Goal: Task Accomplishment & Management: Use online tool/utility

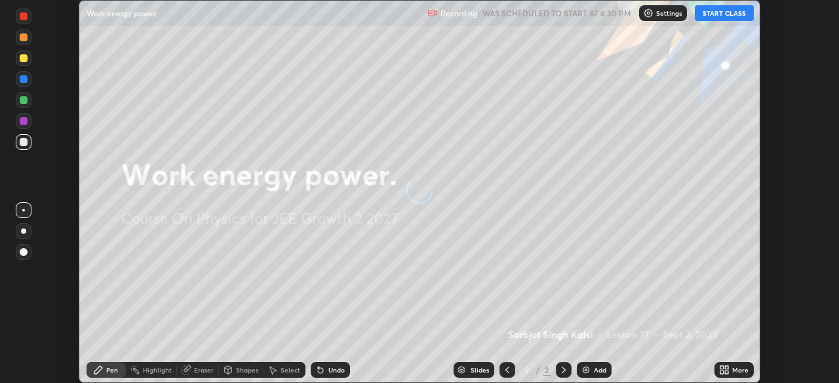
scroll to position [383, 839]
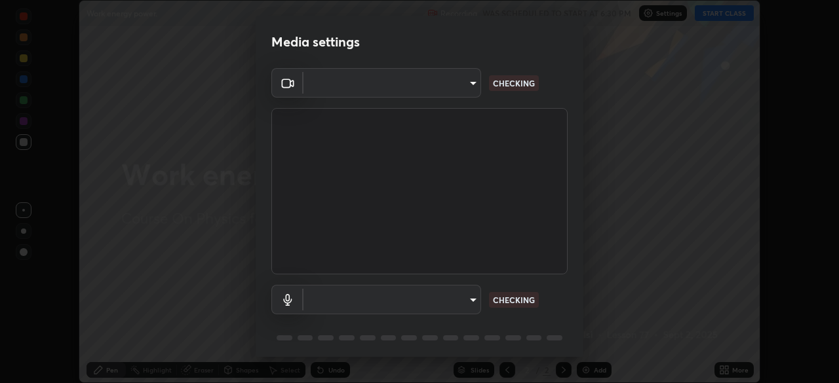
type input "ba13e312339ef8477216ddedc35df2f043033d031c8e6632ccfddaecbc9a7b0e"
click at [429, 300] on body "Erase all Work energy power. Recording WAS SCHEDULED TO START AT 6:30 PM Settin…" at bounding box center [419, 191] width 839 height 383
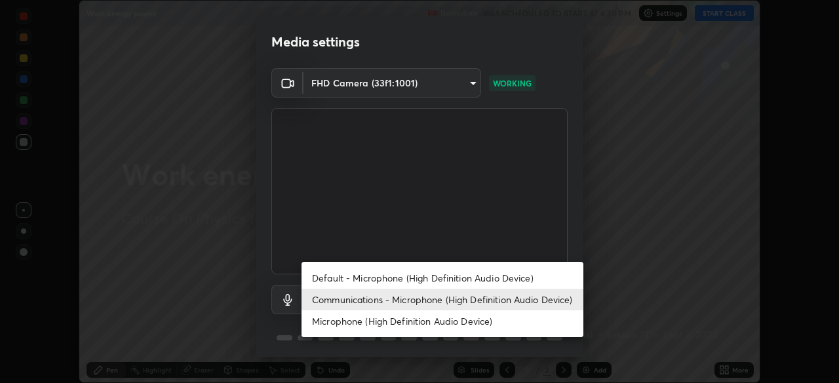
click at [407, 276] on li "Default - Microphone (High Definition Audio Device)" at bounding box center [442, 278] width 282 height 22
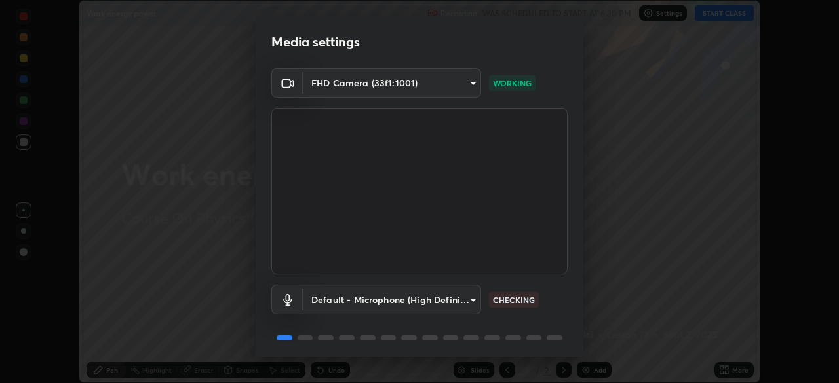
click at [396, 307] on body "Erase all Work energy power. Recording WAS SCHEDULED TO START AT 6:30 PM Settin…" at bounding box center [419, 191] width 839 height 383
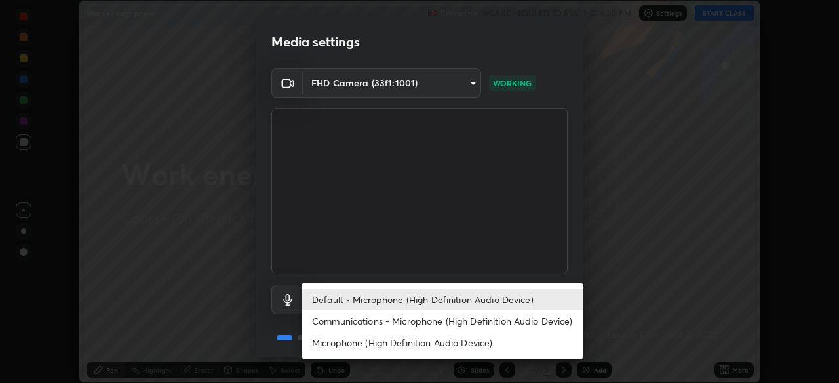
click at [384, 326] on li "Communications - Microphone (High Definition Audio Device)" at bounding box center [442, 322] width 282 height 22
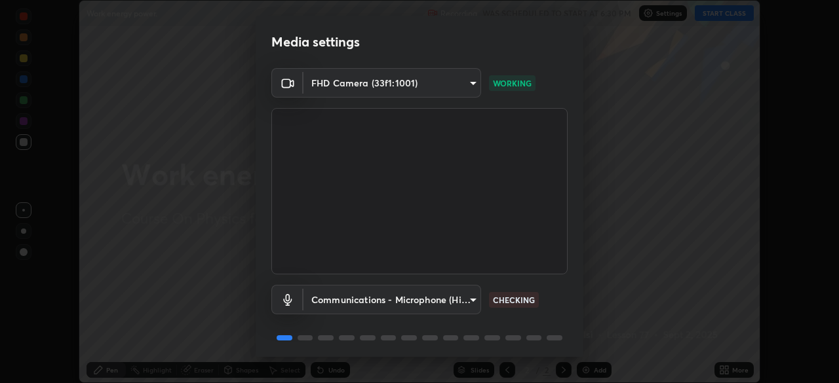
type input "communications"
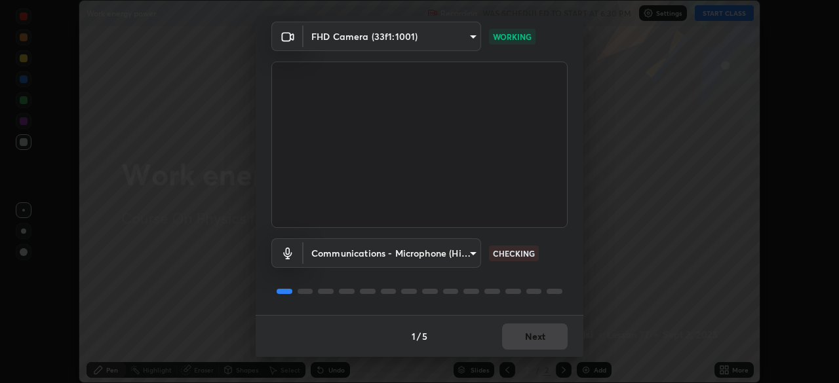
click at [543, 336] on div "1 / 5 Next" at bounding box center [420, 336] width 328 height 42
click at [543, 334] on div "1 / 5 Next" at bounding box center [420, 336] width 328 height 42
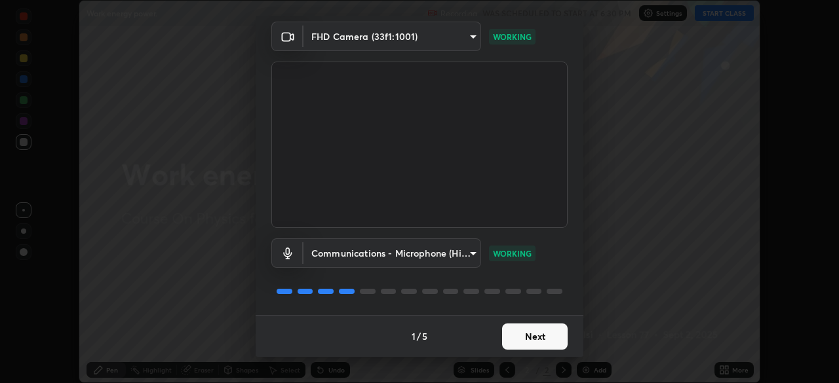
click at [547, 341] on button "Next" at bounding box center [535, 337] width 66 height 26
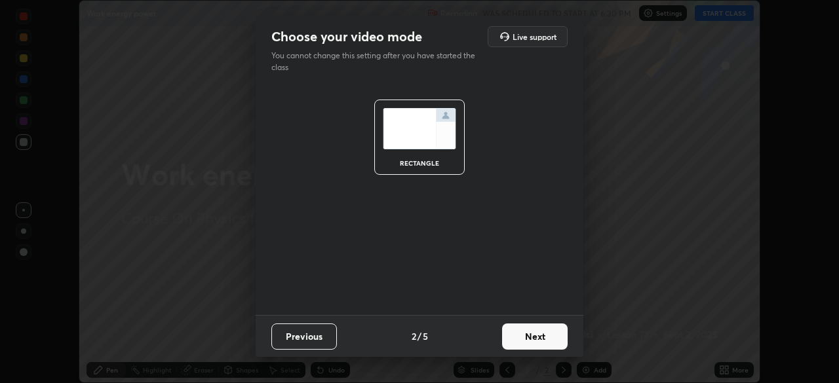
scroll to position [0, 0]
click at [545, 344] on button "Next" at bounding box center [535, 337] width 66 height 26
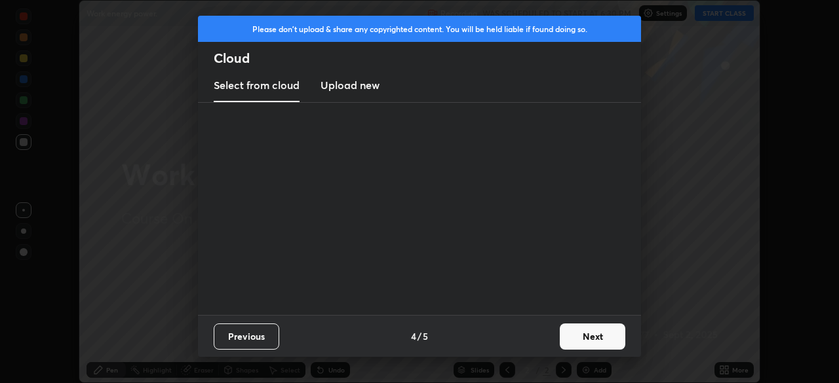
click at [551, 343] on div "Previous 4 / 5 Next" at bounding box center [419, 336] width 443 height 42
click at [562, 343] on button "Next" at bounding box center [593, 337] width 66 height 26
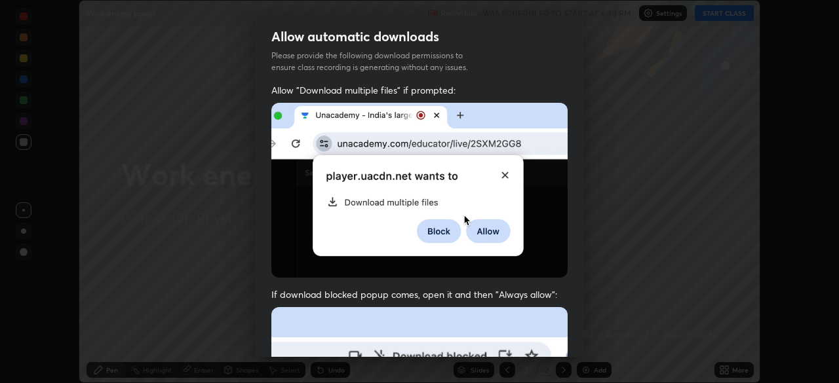
click at [575, 342] on div "Allow "Download multiple files" if prompted: If download blocked popup comes, o…" at bounding box center [420, 360] width 328 height 552
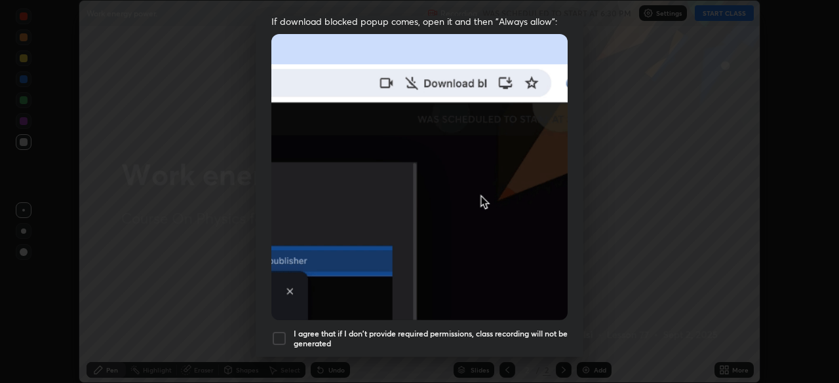
scroll to position [314, 0]
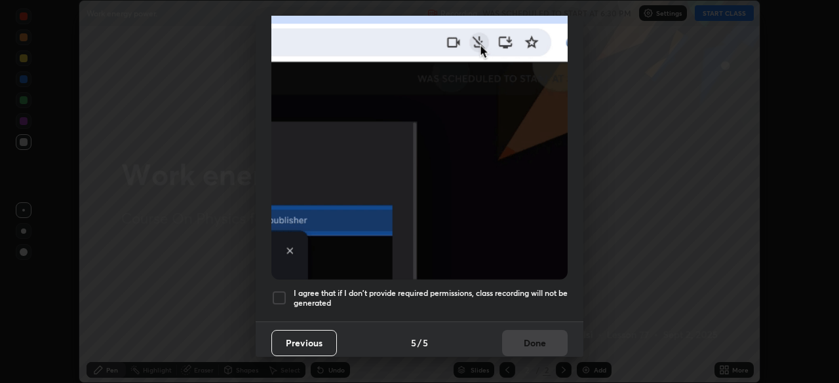
click at [530, 294] on h5 "I agree that if I don't provide required permissions, class recording will not …" at bounding box center [431, 298] width 274 height 20
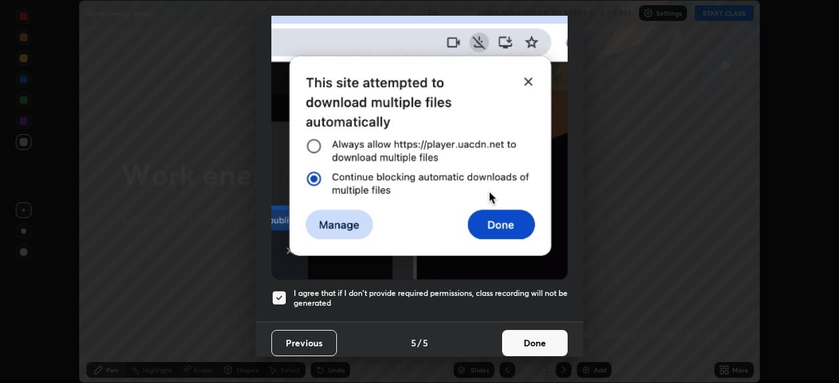
click at [538, 343] on button "Done" at bounding box center [535, 343] width 66 height 26
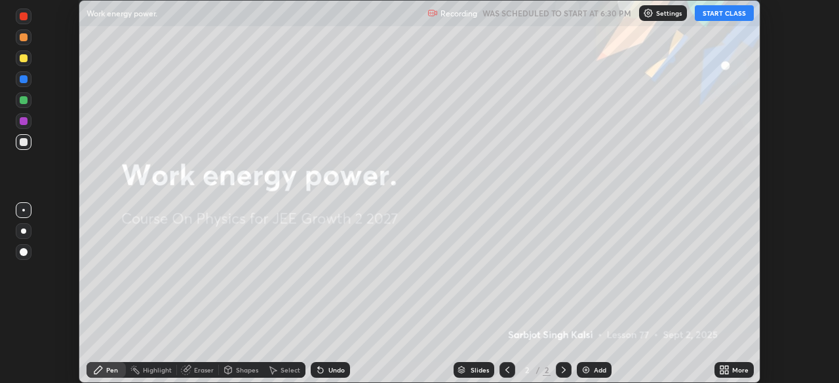
click at [653, 16] on img at bounding box center [648, 13] width 10 height 10
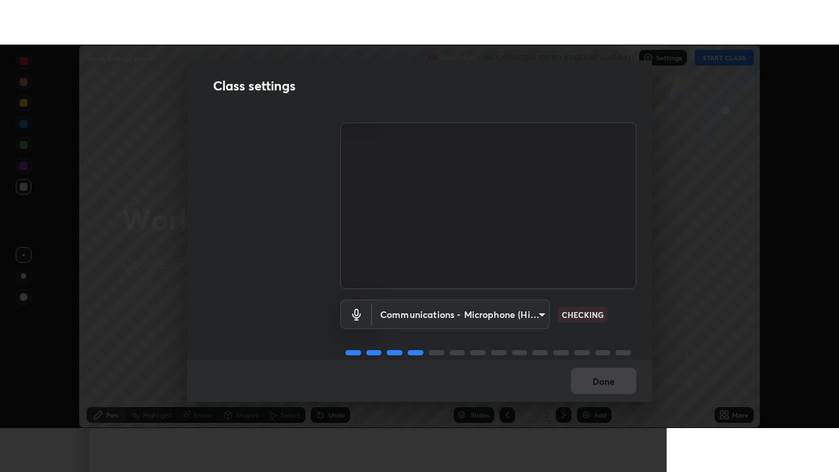
scroll to position [60, 0]
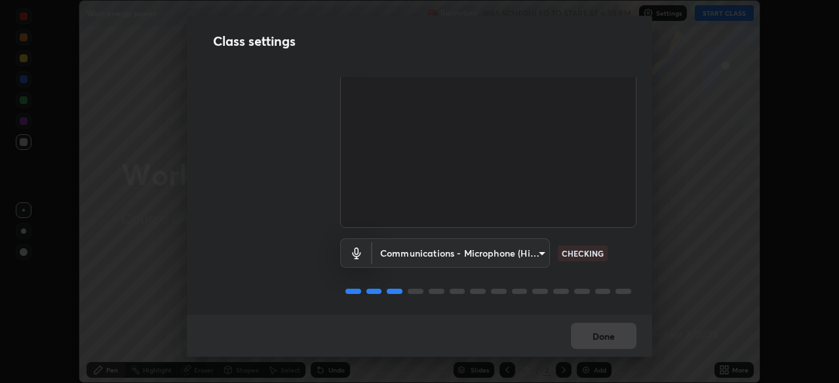
click at [617, 338] on div "Done" at bounding box center [419, 336] width 465 height 42
click at [615, 340] on div "Done" at bounding box center [419, 336] width 465 height 42
click at [615, 338] on div "Done" at bounding box center [419, 336] width 465 height 42
click at [616, 338] on div "Done" at bounding box center [419, 336] width 465 height 42
click at [618, 339] on div "Done" at bounding box center [419, 336] width 465 height 42
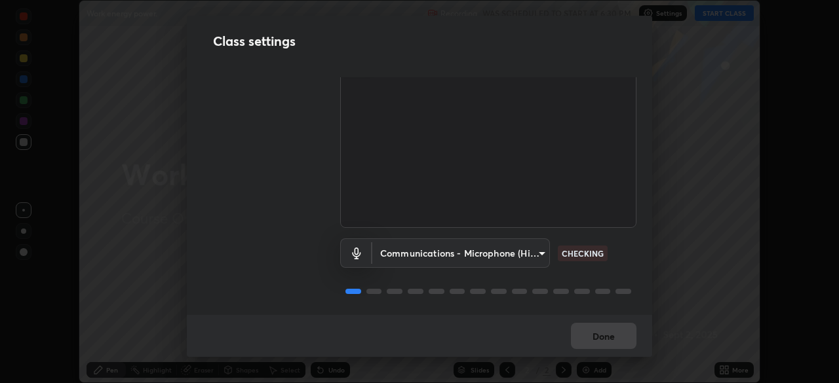
click at [615, 341] on div "Done" at bounding box center [419, 336] width 465 height 42
click at [612, 343] on div "Done" at bounding box center [419, 336] width 465 height 42
click at [613, 342] on div "Done" at bounding box center [419, 336] width 465 height 42
click at [614, 339] on div "Done" at bounding box center [419, 336] width 465 height 42
click at [615, 340] on button "Done" at bounding box center [604, 336] width 66 height 26
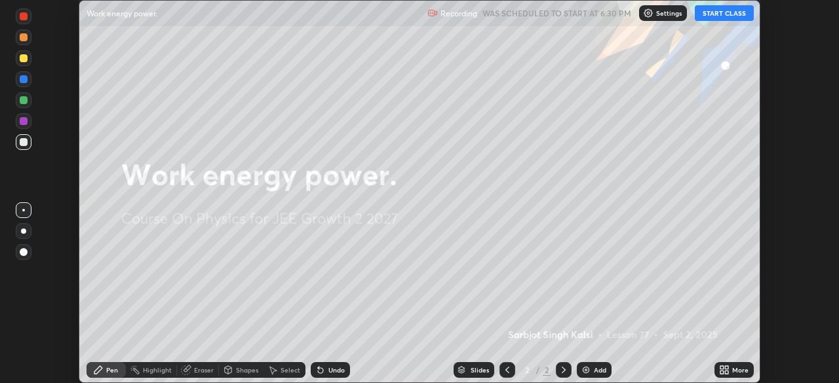
click at [620, 343] on button "Done" at bounding box center [604, 336] width 66 height 26
click at [748, 370] on div "More" at bounding box center [733, 370] width 39 height 16
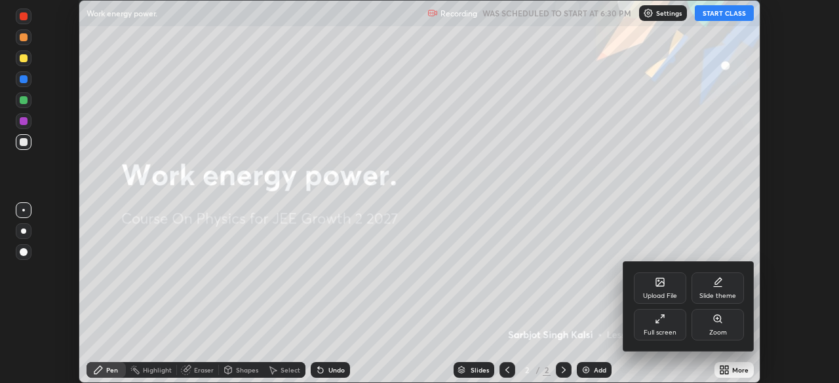
click at [670, 325] on div "Full screen" at bounding box center [660, 324] width 52 height 31
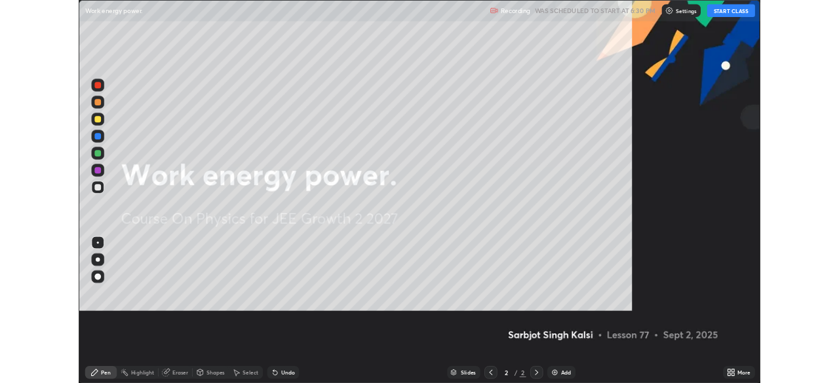
scroll to position [472, 839]
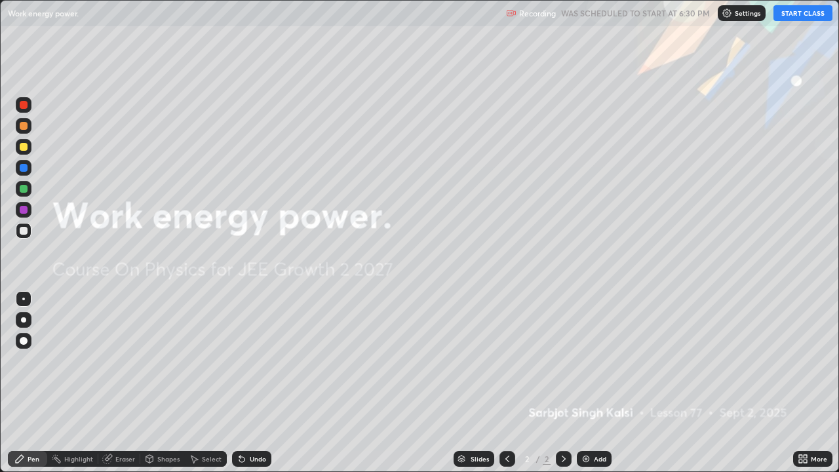
click at [798, 17] on button "START CLASS" at bounding box center [802, 13] width 59 height 16
click at [594, 383] on div "Add" at bounding box center [594, 459] width 35 height 16
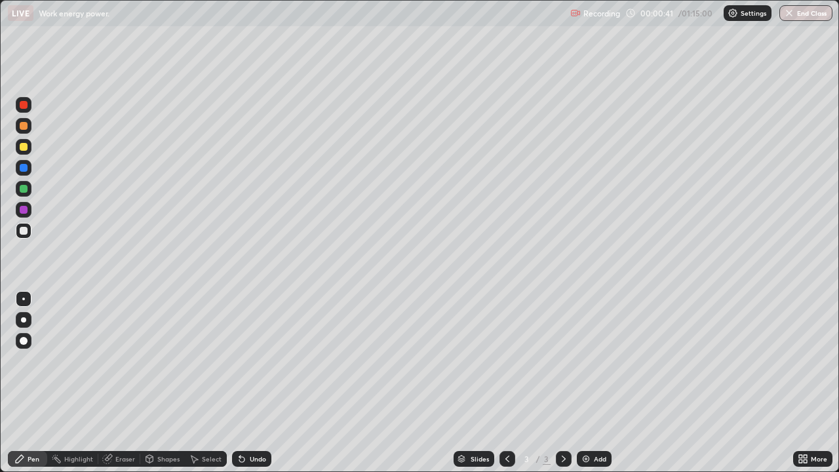
click at [28, 147] on div at bounding box center [24, 147] width 16 height 16
click at [26, 230] on div at bounding box center [24, 231] width 8 height 8
click at [22, 147] on div at bounding box center [24, 147] width 8 height 8
click at [24, 125] on div at bounding box center [24, 126] width 8 height 8
click at [22, 187] on div at bounding box center [24, 189] width 8 height 8
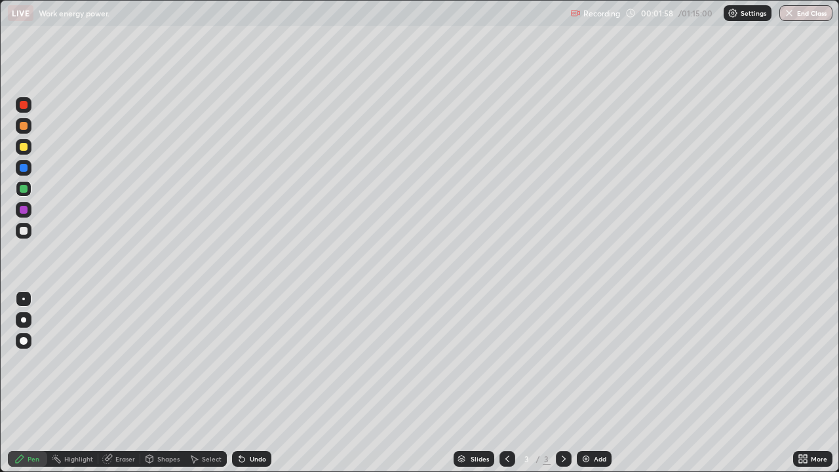
click at [23, 231] on div at bounding box center [24, 231] width 8 height 8
click at [121, 383] on div "Eraser" at bounding box center [125, 458] width 20 height 7
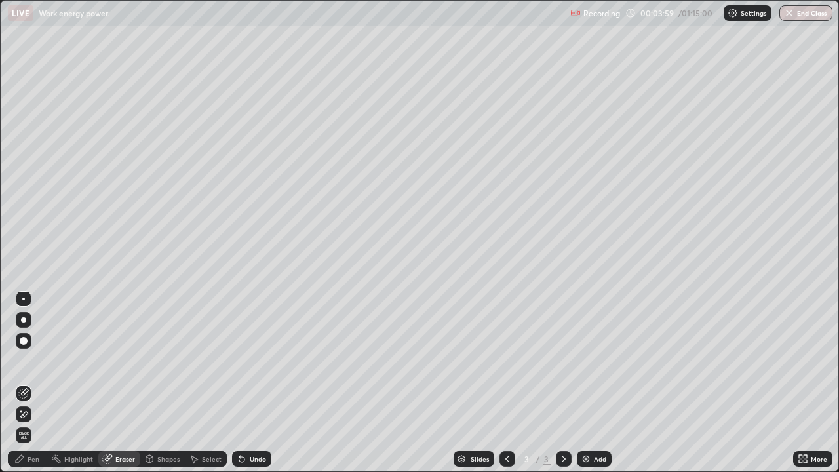
click at [22, 383] on div "Pen" at bounding box center [27, 459] width 39 height 16
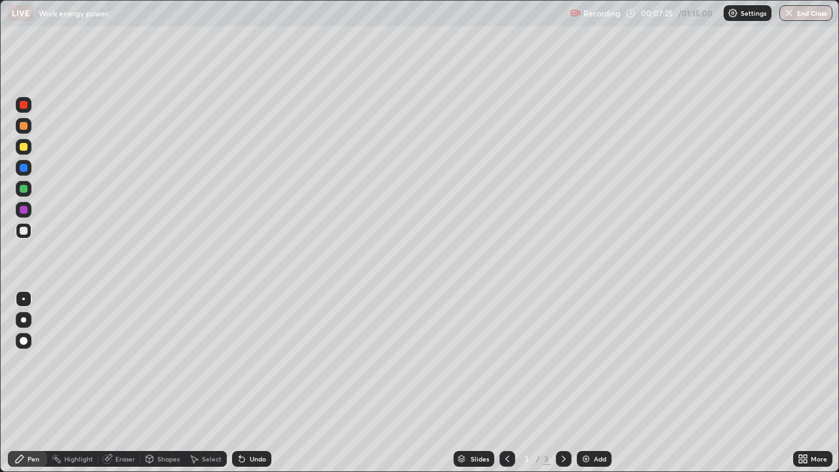
click at [594, 383] on div "Add" at bounding box center [600, 458] width 12 height 7
click at [26, 147] on div at bounding box center [24, 147] width 8 height 8
click at [26, 319] on div at bounding box center [23, 319] width 5 height 5
click at [122, 383] on div "Eraser" at bounding box center [119, 459] width 42 height 16
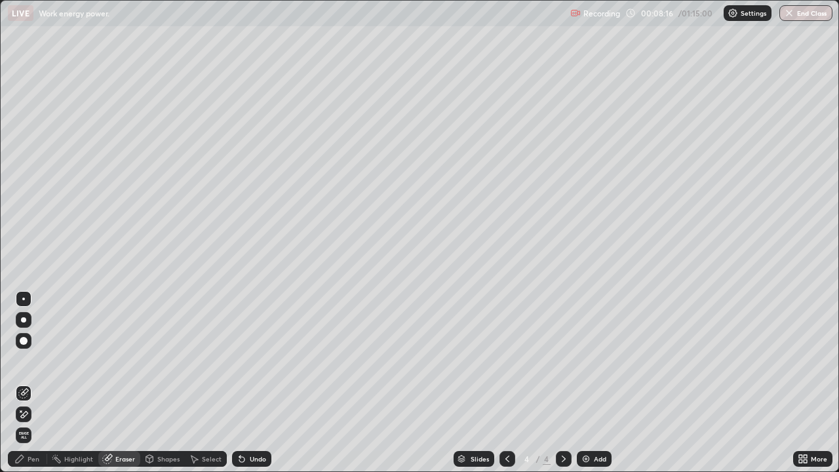
click at [28, 383] on div "Pen" at bounding box center [34, 458] width 12 height 7
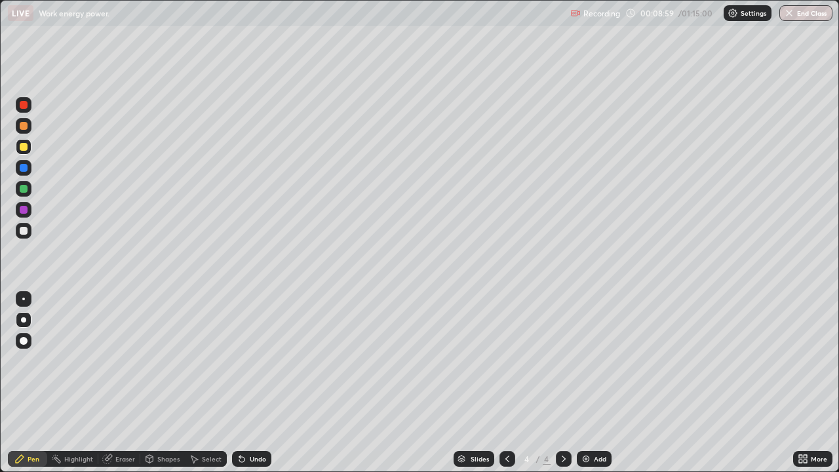
click at [23, 232] on div at bounding box center [24, 231] width 8 height 8
click at [23, 187] on div at bounding box center [24, 189] width 8 height 8
click at [16, 208] on div at bounding box center [24, 210] width 16 height 16
click at [257, 383] on div "Undo" at bounding box center [251, 459] width 39 height 16
click at [251, 383] on div "Undo" at bounding box center [258, 458] width 16 height 7
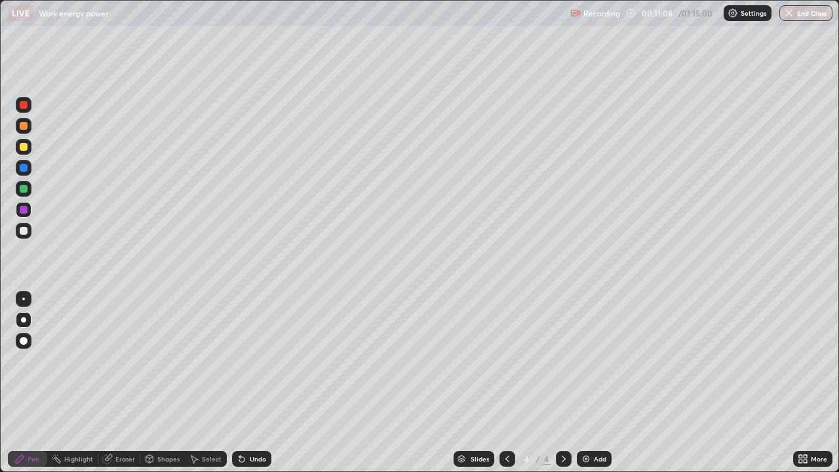
click at [252, 383] on div "Undo" at bounding box center [258, 458] width 16 height 7
click at [260, 383] on div "Undo" at bounding box center [258, 458] width 16 height 7
click at [588, 383] on img at bounding box center [586, 459] width 10 height 10
click at [18, 235] on div at bounding box center [24, 231] width 16 height 16
click at [509, 383] on div at bounding box center [507, 459] width 16 height 26
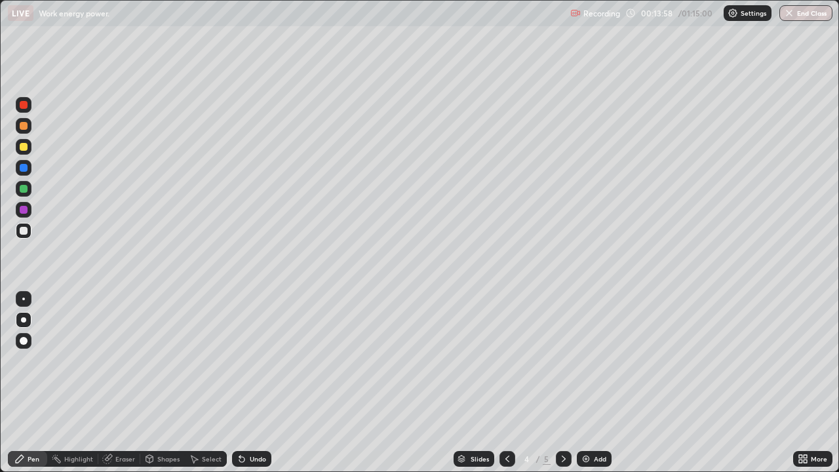
click at [562, 383] on icon at bounding box center [564, 458] width 4 height 7
click at [26, 233] on div at bounding box center [24, 231] width 8 height 8
click at [25, 144] on div at bounding box center [24, 147] width 8 height 8
click at [23, 230] on div at bounding box center [24, 231] width 8 height 8
click at [20, 189] on div at bounding box center [24, 189] width 8 height 8
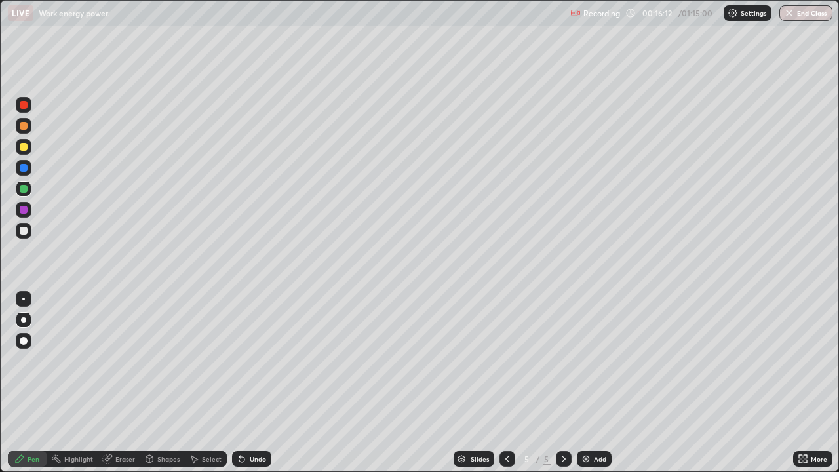
click at [24, 229] on div at bounding box center [24, 231] width 8 height 8
click at [25, 210] on div at bounding box center [24, 210] width 8 height 8
click at [581, 383] on img at bounding box center [586, 459] width 10 height 10
click at [22, 233] on div at bounding box center [24, 231] width 8 height 8
click at [26, 144] on div at bounding box center [24, 147] width 8 height 8
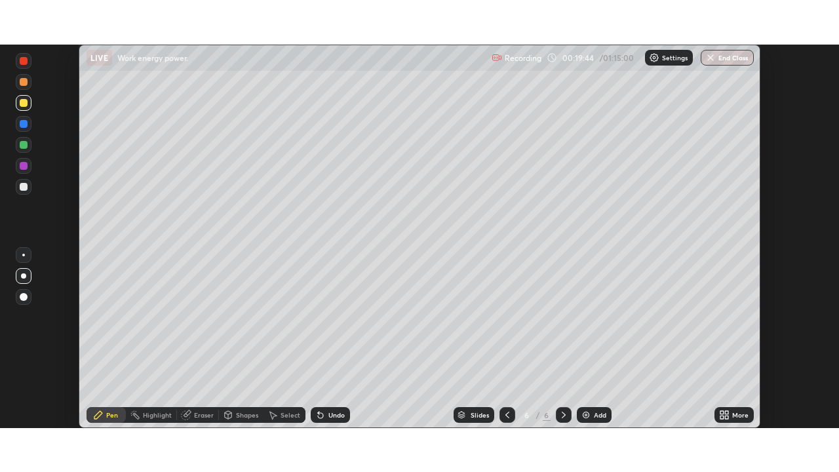
scroll to position [65155, 64699]
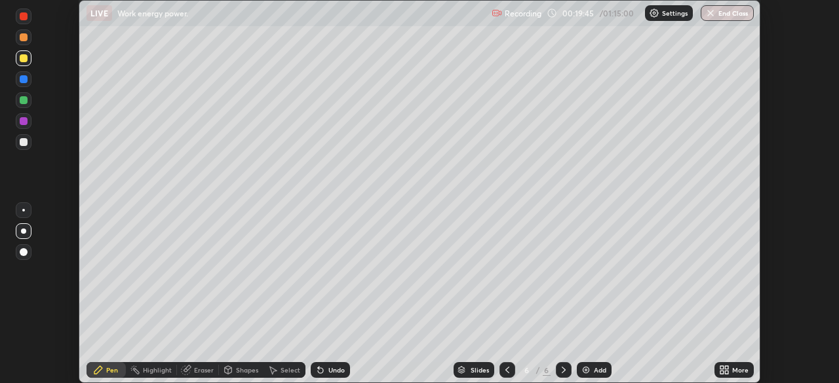
click at [722, 368] on icon at bounding box center [721, 367] width 3 height 3
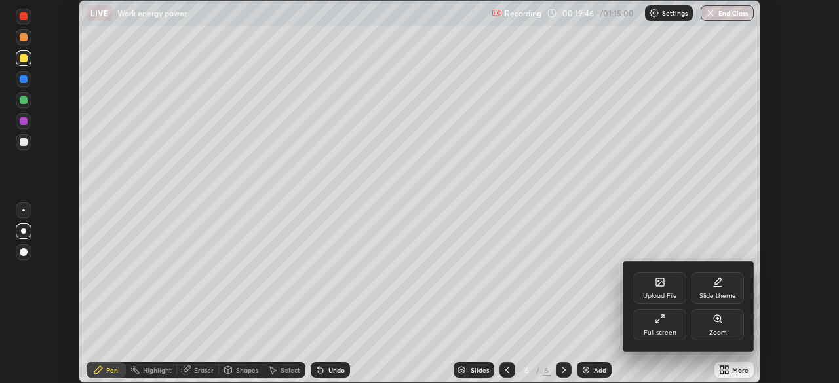
click at [676, 323] on div "Full screen" at bounding box center [660, 324] width 52 height 31
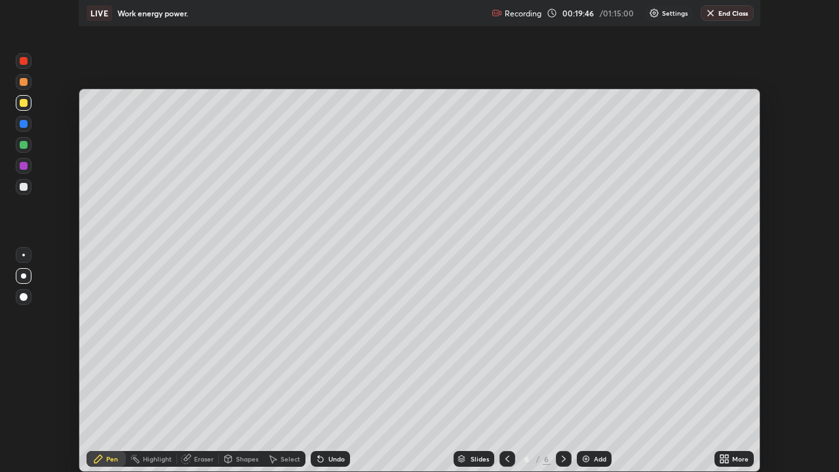
scroll to position [472, 839]
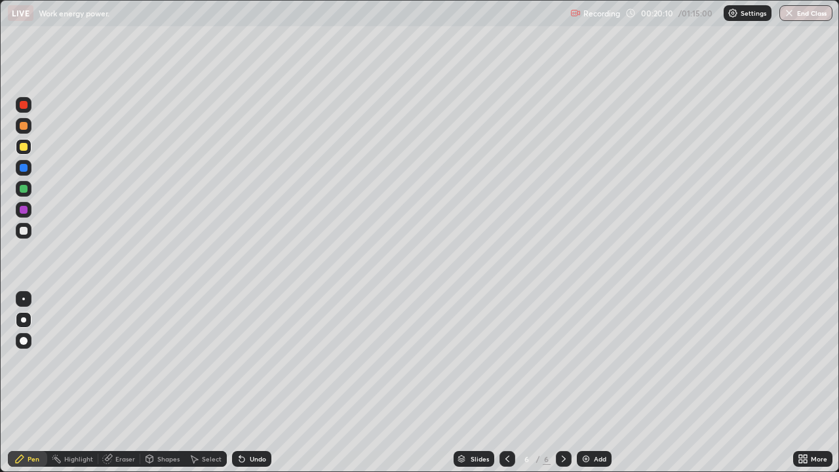
click at [30, 233] on div at bounding box center [24, 231] width 16 height 16
click at [587, 383] on img at bounding box center [586, 459] width 10 height 10
click at [24, 231] on div at bounding box center [24, 231] width 8 height 8
click at [26, 147] on div at bounding box center [24, 147] width 8 height 8
click at [24, 231] on div at bounding box center [24, 231] width 8 height 8
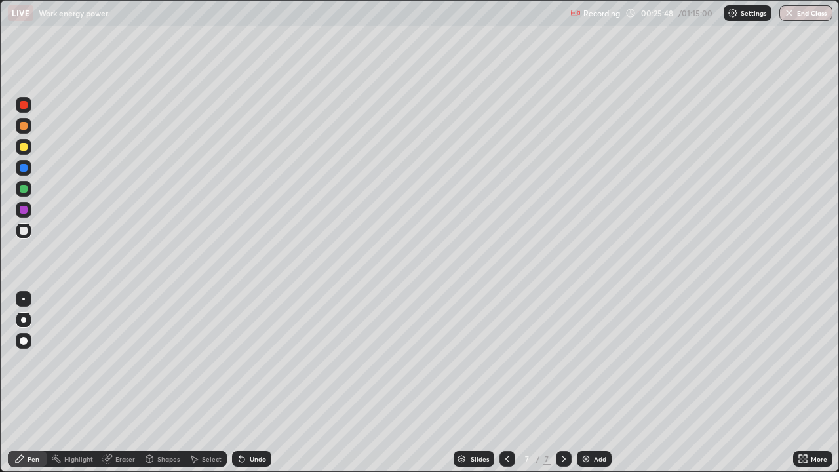
click at [506, 383] on icon at bounding box center [507, 459] width 10 height 10
click at [509, 383] on icon at bounding box center [507, 459] width 10 height 10
click at [506, 383] on icon at bounding box center [507, 459] width 10 height 10
click at [560, 383] on icon at bounding box center [563, 459] width 10 height 10
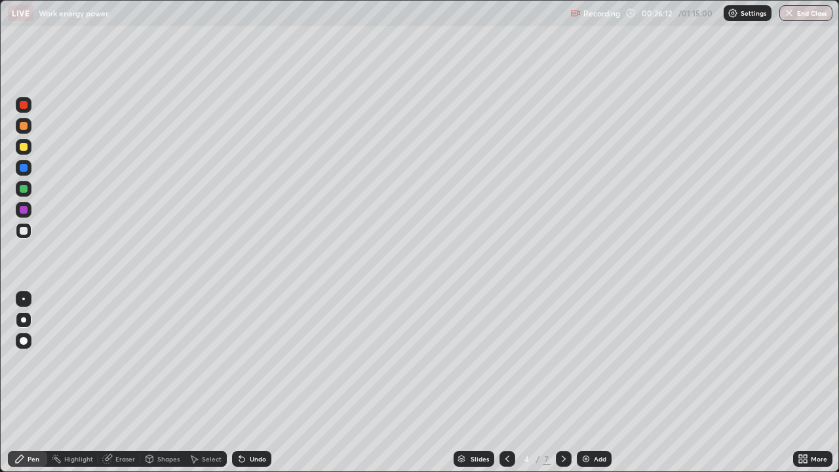
click at [560, 383] on icon at bounding box center [563, 459] width 10 height 10
click at [562, 383] on icon at bounding box center [563, 459] width 10 height 10
click at [587, 383] on img at bounding box center [586, 459] width 10 height 10
click at [25, 230] on div at bounding box center [24, 231] width 8 height 8
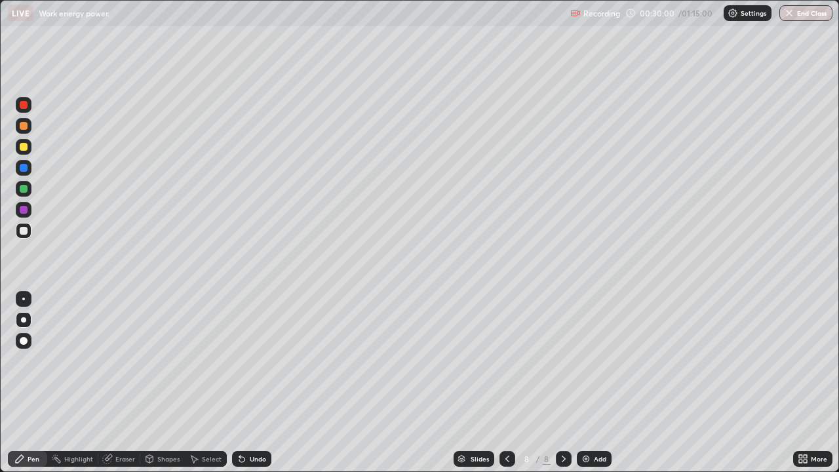
click at [29, 151] on div at bounding box center [24, 147] width 16 height 16
click at [28, 230] on div at bounding box center [24, 231] width 16 height 16
click at [27, 125] on div at bounding box center [24, 126] width 8 height 8
click at [29, 229] on div at bounding box center [24, 231] width 16 height 16
click at [29, 189] on div at bounding box center [24, 189] width 16 height 16
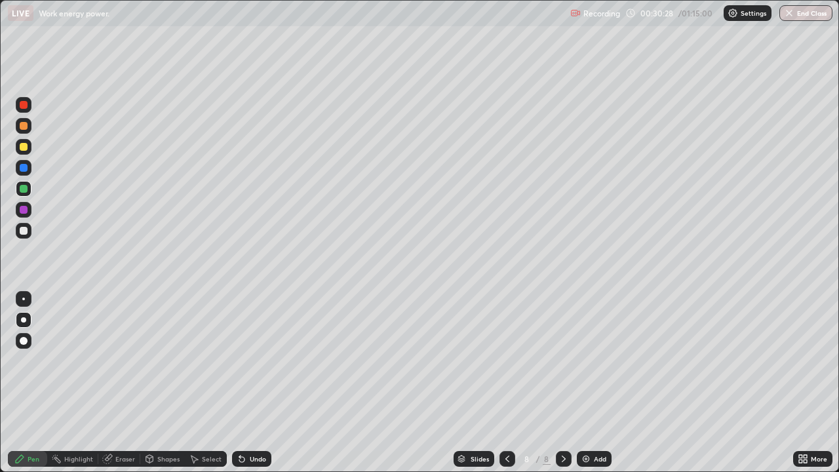
click at [27, 233] on div at bounding box center [24, 231] width 8 height 8
click at [16, 146] on div at bounding box center [24, 147] width 16 height 16
click at [594, 383] on div "Add" at bounding box center [600, 458] width 12 height 7
click at [27, 233] on div at bounding box center [24, 231] width 8 height 8
click at [24, 147] on div at bounding box center [24, 147] width 8 height 8
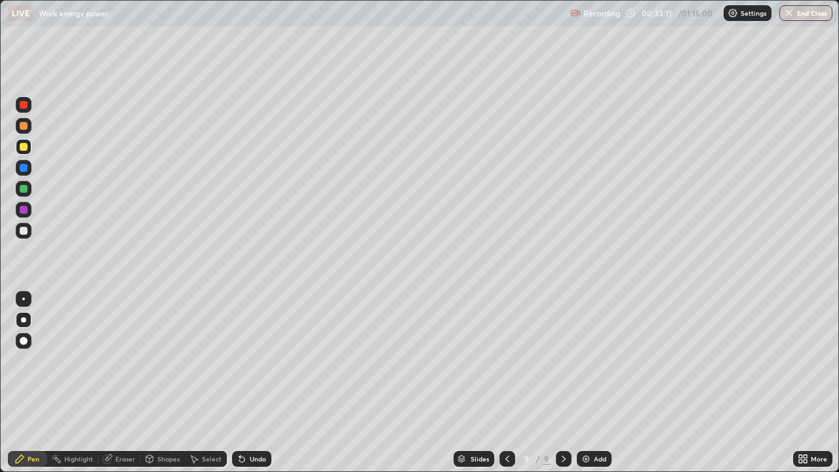
click at [27, 188] on div at bounding box center [24, 189] width 8 height 8
click at [252, 383] on div "Undo" at bounding box center [258, 458] width 16 height 7
click at [30, 235] on div at bounding box center [24, 231] width 16 height 16
click at [255, 383] on div "Undo" at bounding box center [258, 458] width 16 height 7
click at [23, 188] on div at bounding box center [24, 189] width 8 height 8
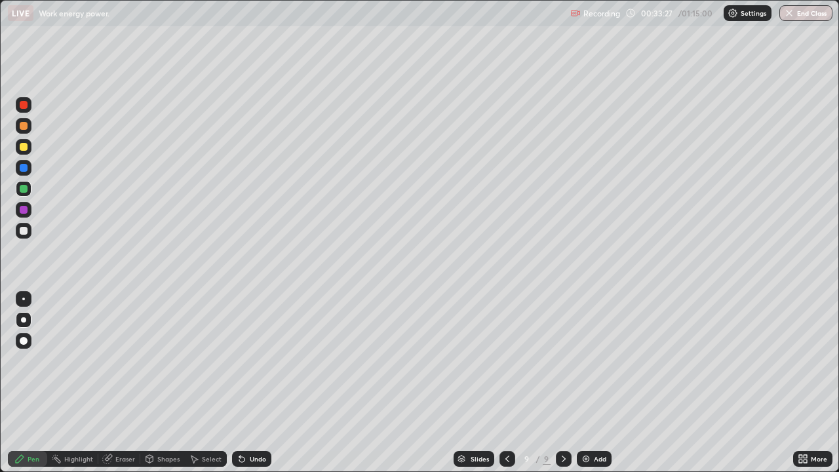
click at [24, 146] on div at bounding box center [24, 147] width 8 height 8
click at [24, 189] on div at bounding box center [24, 189] width 8 height 8
click at [24, 231] on div at bounding box center [24, 231] width 8 height 8
click at [24, 168] on div at bounding box center [24, 168] width 8 height 8
click at [23, 168] on div at bounding box center [24, 168] width 8 height 8
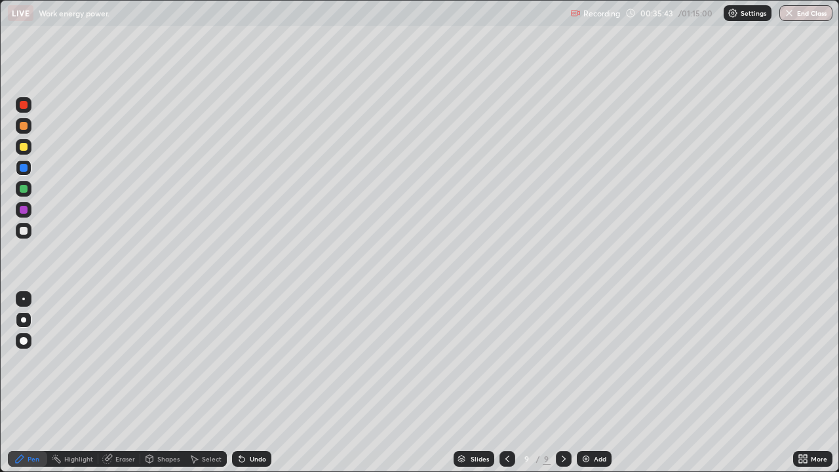
click at [17, 206] on div at bounding box center [24, 210] width 16 height 16
click at [124, 383] on div "Eraser" at bounding box center [125, 458] width 20 height 7
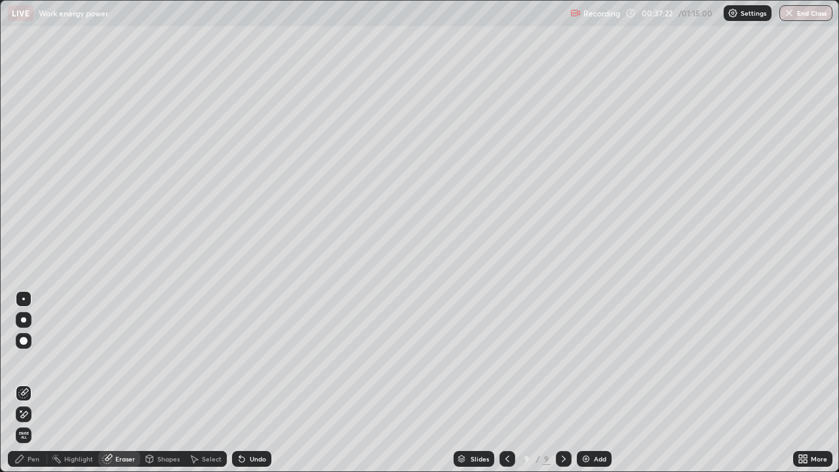
click at [33, 383] on div "Pen" at bounding box center [34, 458] width 12 height 7
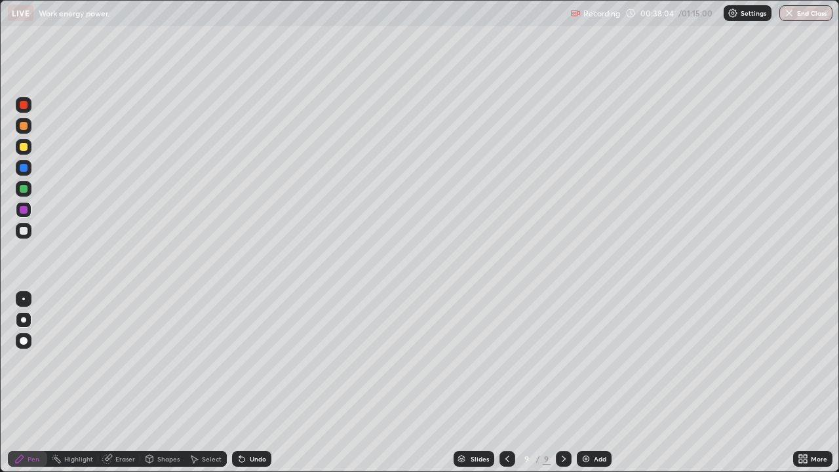
click at [28, 229] on div at bounding box center [24, 231] width 16 height 16
click at [256, 383] on div "Undo" at bounding box center [251, 459] width 39 height 16
click at [265, 383] on div "Undo" at bounding box center [251, 459] width 39 height 16
click at [22, 229] on div at bounding box center [24, 231] width 8 height 8
click at [20, 208] on div at bounding box center [24, 210] width 8 height 8
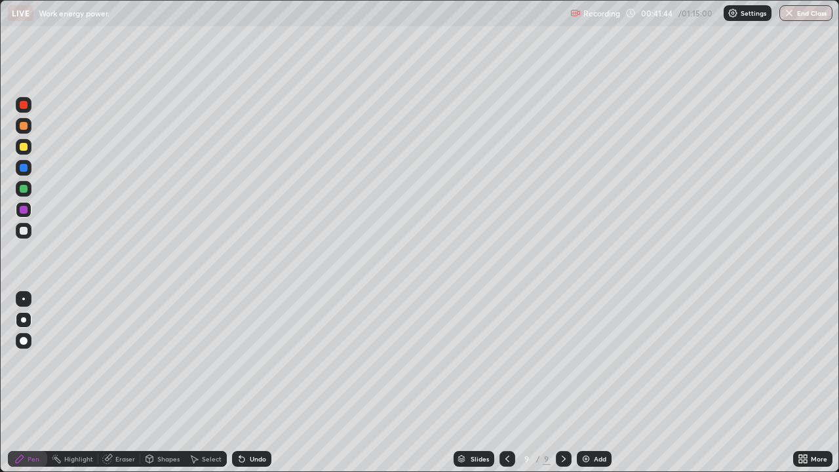
click at [253, 383] on div "Undo" at bounding box center [258, 458] width 16 height 7
click at [249, 383] on div "Undo" at bounding box center [251, 459] width 39 height 16
click at [246, 383] on div "Undo" at bounding box center [251, 459] width 39 height 16
click at [251, 383] on div "Undo" at bounding box center [258, 458] width 16 height 7
click at [250, 383] on div "Undo" at bounding box center [258, 458] width 16 height 7
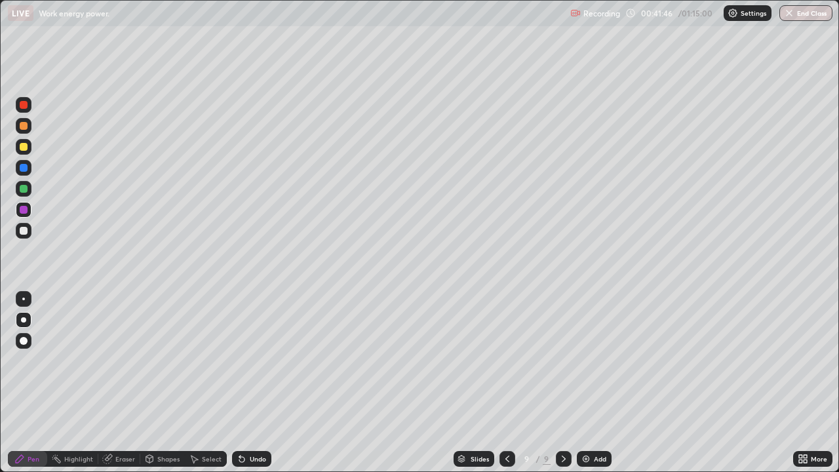
click at [246, 383] on div "Undo" at bounding box center [251, 459] width 39 height 16
click at [203, 383] on div "Select" at bounding box center [212, 458] width 20 height 7
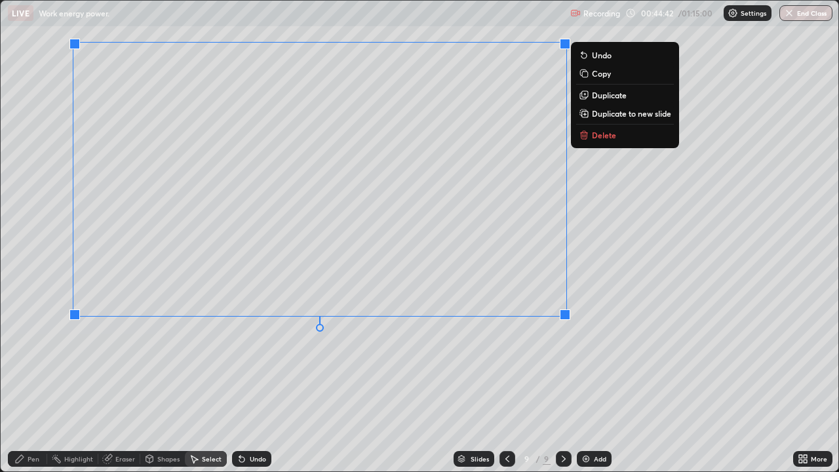
click at [598, 111] on p "Duplicate to new slide" at bounding box center [631, 113] width 79 height 10
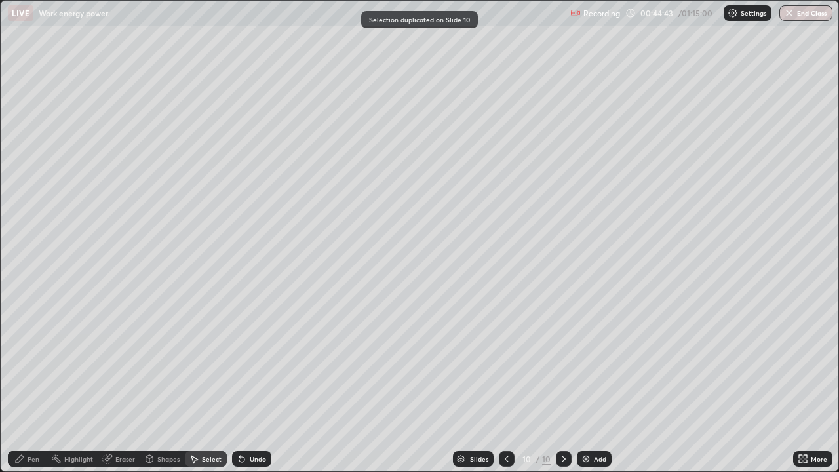
click at [124, 383] on div "Eraser" at bounding box center [119, 459] width 42 height 16
click at [29, 383] on div at bounding box center [24, 414] width 16 height 16
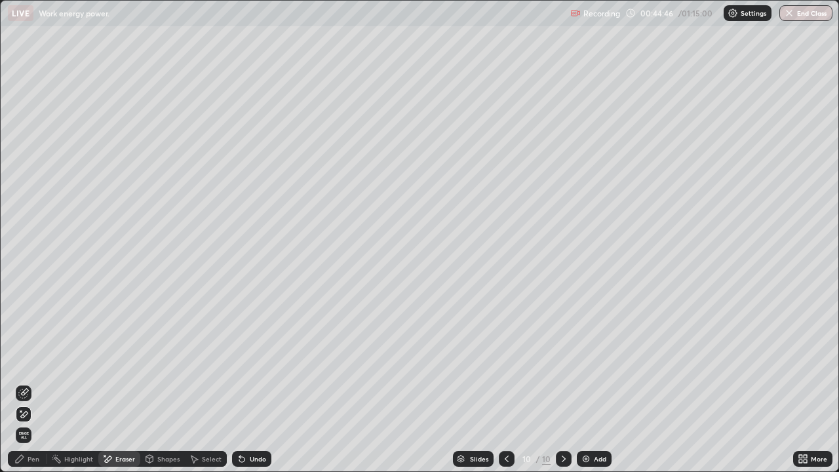
click at [28, 383] on div "Pen" at bounding box center [34, 458] width 12 height 7
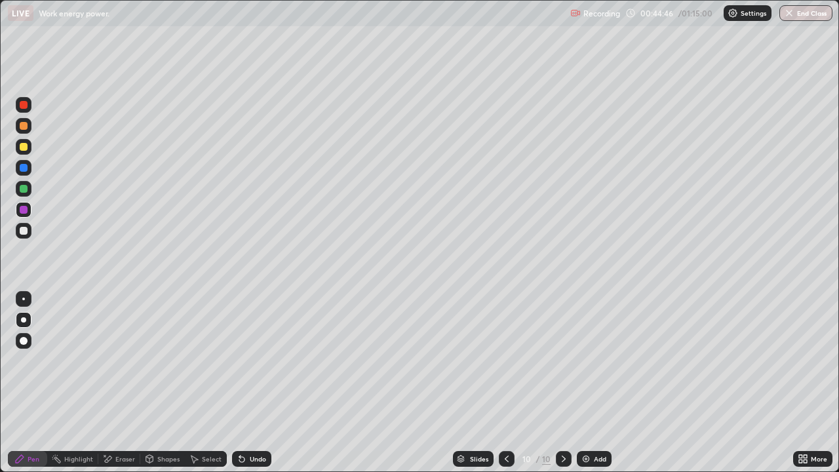
click at [29, 232] on div at bounding box center [24, 231] width 16 height 16
click at [507, 383] on icon at bounding box center [506, 459] width 10 height 10
click at [562, 383] on icon at bounding box center [563, 459] width 10 height 10
click at [511, 383] on icon at bounding box center [506, 459] width 10 height 10
click at [565, 383] on icon at bounding box center [563, 459] width 10 height 10
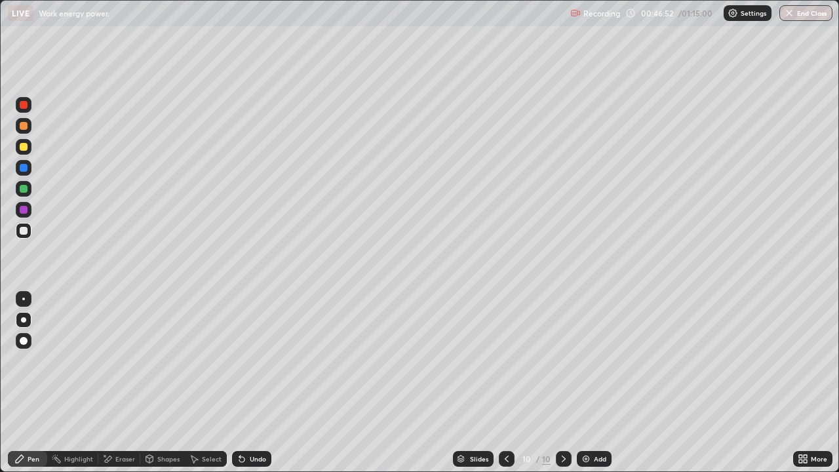
click at [570, 383] on div at bounding box center [564, 459] width 16 height 16
click at [505, 383] on icon at bounding box center [507, 458] width 4 height 7
click at [564, 383] on icon at bounding box center [563, 459] width 10 height 10
click at [591, 383] on div "Add" at bounding box center [594, 459] width 35 height 16
click at [251, 383] on div "Undo" at bounding box center [251, 459] width 39 height 16
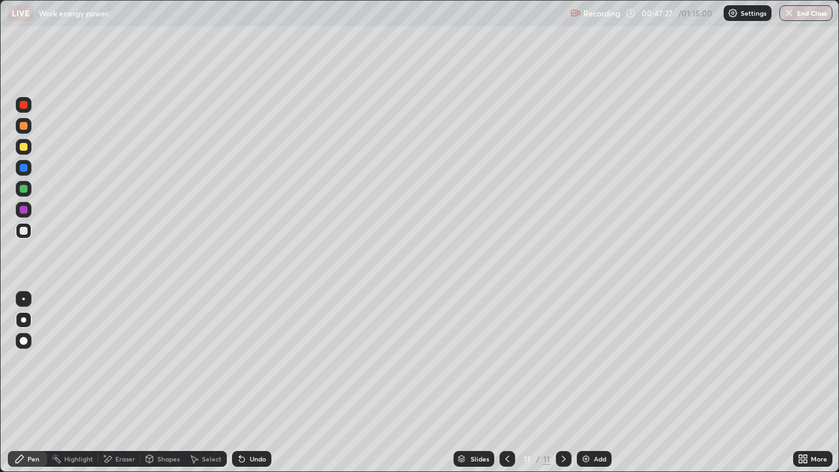
click at [252, 383] on div "Undo" at bounding box center [251, 459] width 39 height 16
click at [29, 151] on div at bounding box center [24, 147] width 16 height 16
click at [24, 125] on div at bounding box center [24, 126] width 8 height 8
click at [108, 383] on icon at bounding box center [108, 458] width 7 height 7
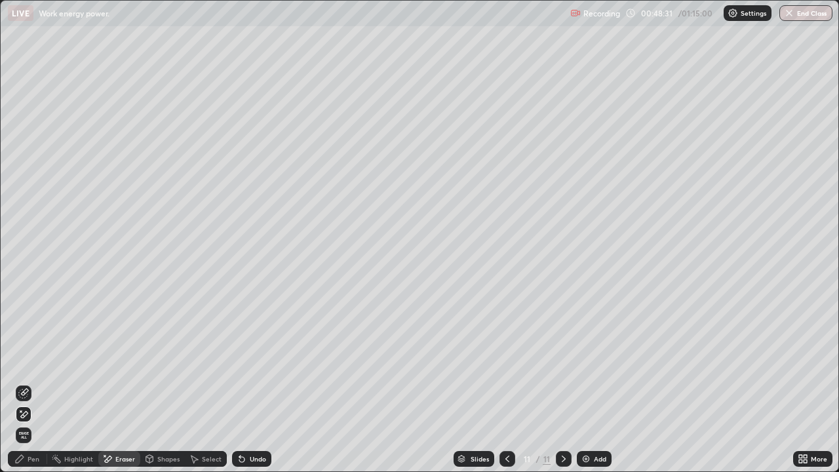
click at [18, 383] on icon at bounding box center [19, 459] width 10 height 10
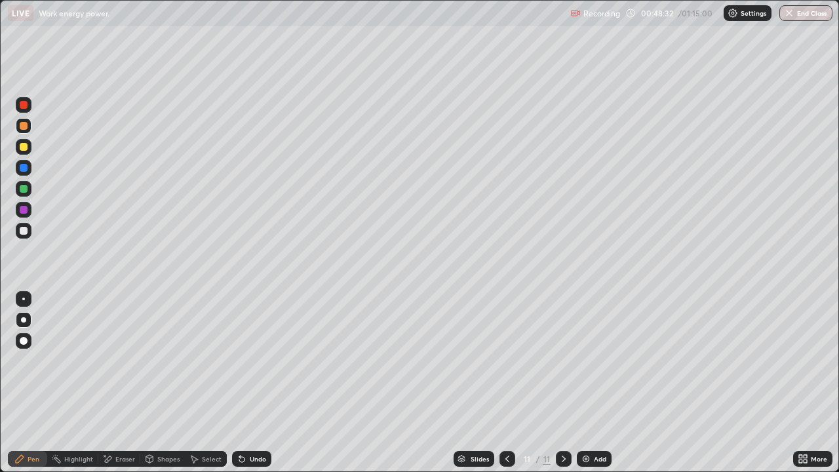
click at [23, 232] on div at bounding box center [24, 231] width 8 height 8
click at [18, 125] on div at bounding box center [24, 126] width 16 height 16
click at [25, 231] on div at bounding box center [24, 231] width 8 height 8
click at [265, 383] on div "Undo" at bounding box center [251, 459] width 39 height 16
click at [267, 383] on div "Undo" at bounding box center [251, 459] width 39 height 16
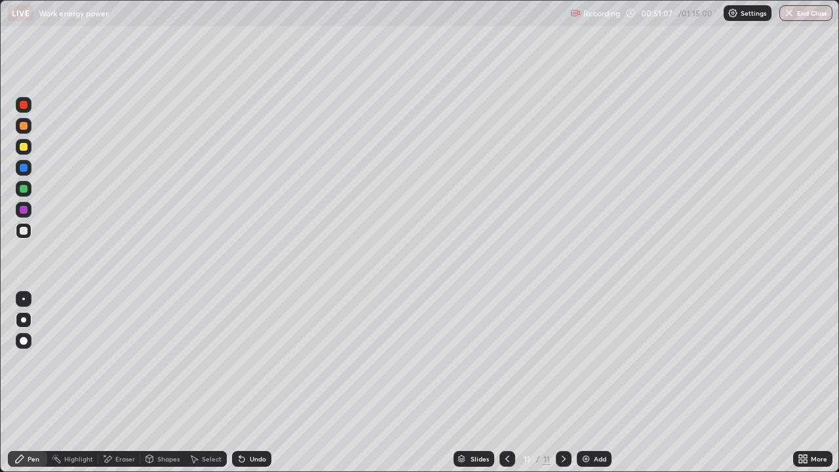
click at [28, 126] on div at bounding box center [24, 126] width 16 height 16
click at [29, 340] on div at bounding box center [24, 341] width 16 height 16
click at [26, 145] on div at bounding box center [24, 147] width 8 height 8
click at [104, 383] on div "Eraser" at bounding box center [119, 459] width 42 height 16
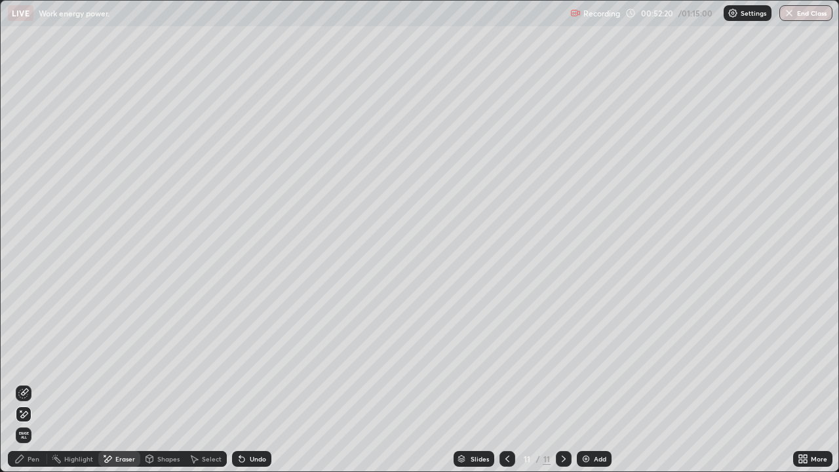
click at [126, 383] on div "Eraser" at bounding box center [119, 459] width 42 height 16
click at [39, 383] on div "Pen" at bounding box center [34, 458] width 12 height 7
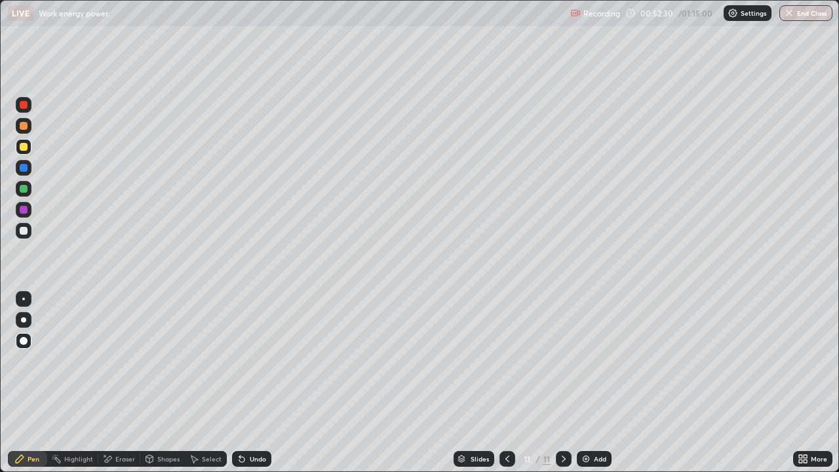
click at [28, 234] on div at bounding box center [24, 231] width 16 height 16
click at [24, 299] on div at bounding box center [23, 299] width 3 height 3
click at [260, 383] on div "Undo" at bounding box center [258, 458] width 16 height 7
click at [263, 383] on div "Undo" at bounding box center [258, 458] width 16 height 7
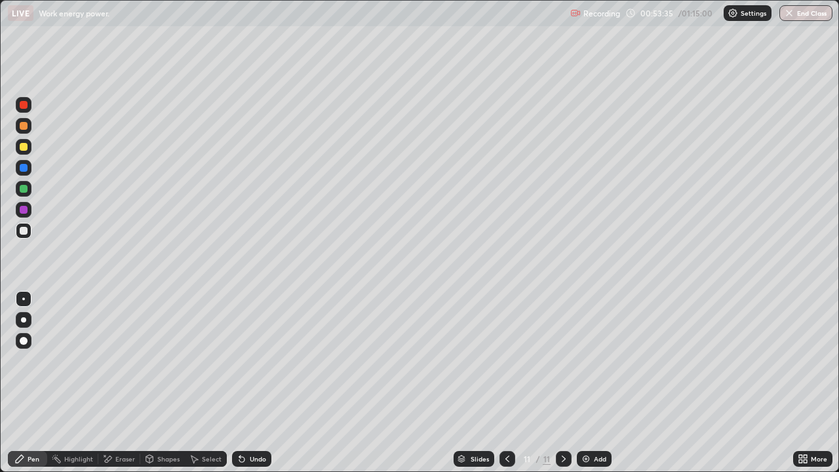
click at [263, 383] on div "Undo" at bounding box center [258, 458] width 16 height 7
click at [260, 383] on div "Undo" at bounding box center [258, 458] width 16 height 7
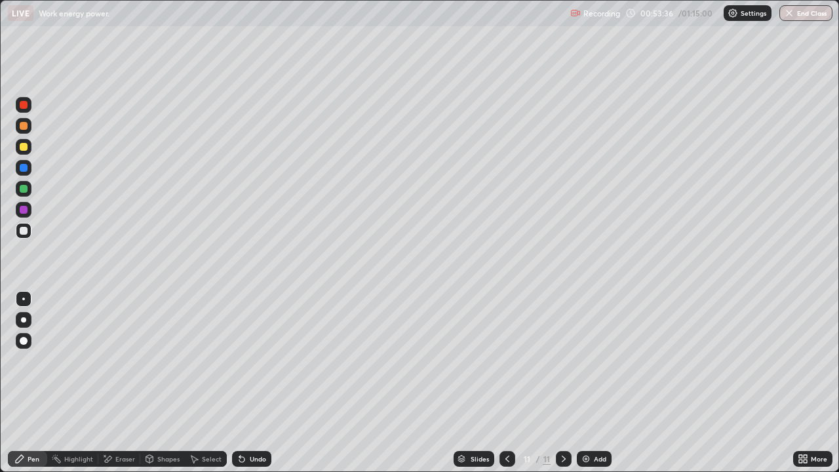
click at [260, 383] on div "Undo" at bounding box center [258, 458] width 16 height 7
click at [258, 383] on div "Undo" at bounding box center [258, 458] width 16 height 7
click at [257, 383] on div "Undo" at bounding box center [251, 459] width 39 height 16
click at [256, 383] on div "Undo" at bounding box center [251, 459] width 39 height 16
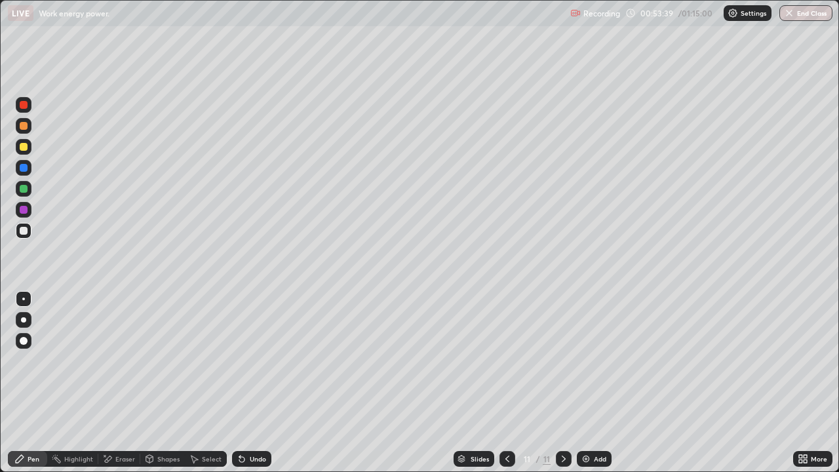
click at [258, 383] on div "Undo" at bounding box center [258, 458] width 16 height 7
click at [26, 204] on div at bounding box center [24, 210] width 16 height 16
click at [24, 231] on div at bounding box center [24, 231] width 8 height 8
click at [24, 320] on div at bounding box center [23, 319] width 5 height 5
click at [242, 383] on div "Undo" at bounding box center [251, 459] width 39 height 16
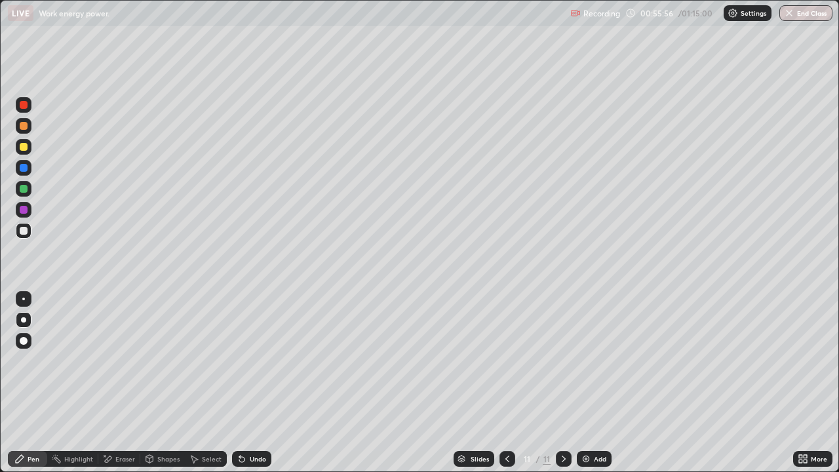
click at [240, 383] on icon at bounding box center [241, 459] width 5 height 5
click at [584, 383] on img at bounding box center [586, 459] width 10 height 10
click at [28, 231] on div at bounding box center [24, 231] width 16 height 16
click at [240, 383] on icon at bounding box center [241, 459] width 5 height 5
click at [24, 150] on div at bounding box center [24, 147] width 8 height 8
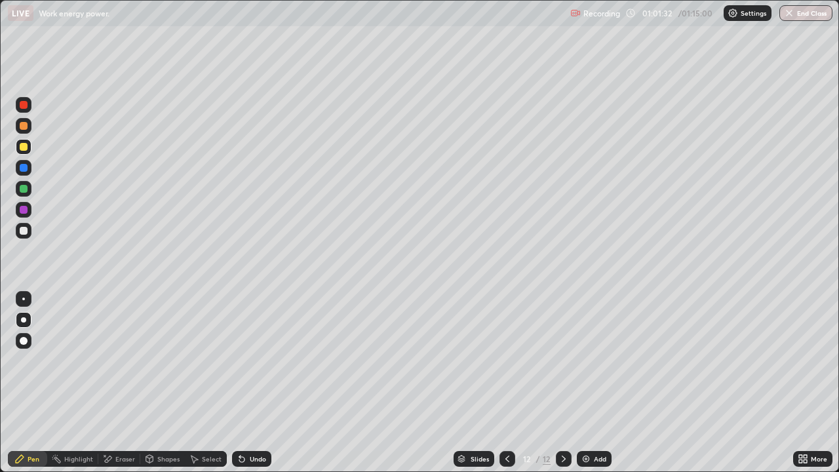
click at [21, 192] on div at bounding box center [24, 189] width 8 height 8
click at [594, 383] on div "Add" at bounding box center [600, 458] width 12 height 7
click at [254, 383] on div "Undo" at bounding box center [258, 458] width 16 height 7
click at [250, 383] on div "Undo" at bounding box center [258, 458] width 16 height 7
click at [24, 233] on div at bounding box center [24, 231] width 8 height 8
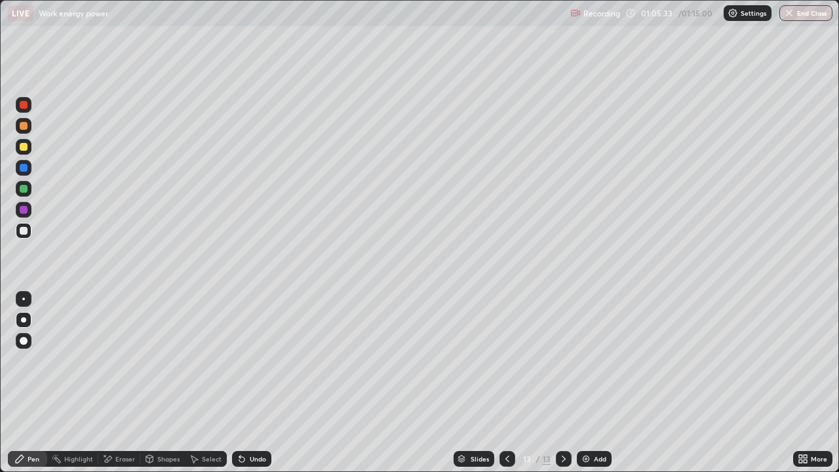
click at [24, 147] on div at bounding box center [24, 147] width 8 height 8
click at [29, 228] on div at bounding box center [24, 231] width 16 height 16
click at [24, 227] on div at bounding box center [24, 231] width 8 height 8
click at [244, 383] on icon at bounding box center [242, 459] width 10 height 10
click at [247, 383] on div "Undo" at bounding box center [251, 459] width 39 height 16
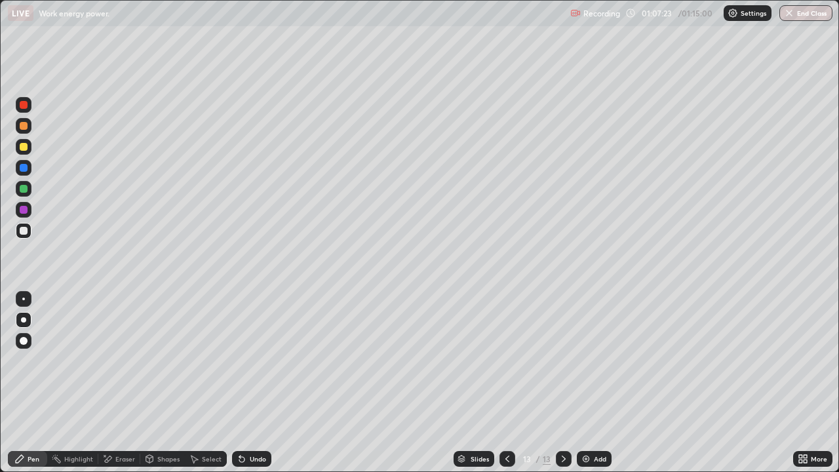
click at [26, 192] on div at bounding box center [24, 189] width 8 height 8
click at [20, 210] on div at bounding box center [24, 210] width 8 height 8
click at [800, 17] on button "End Class" at bounding box center [807, 13] width 52 height 16
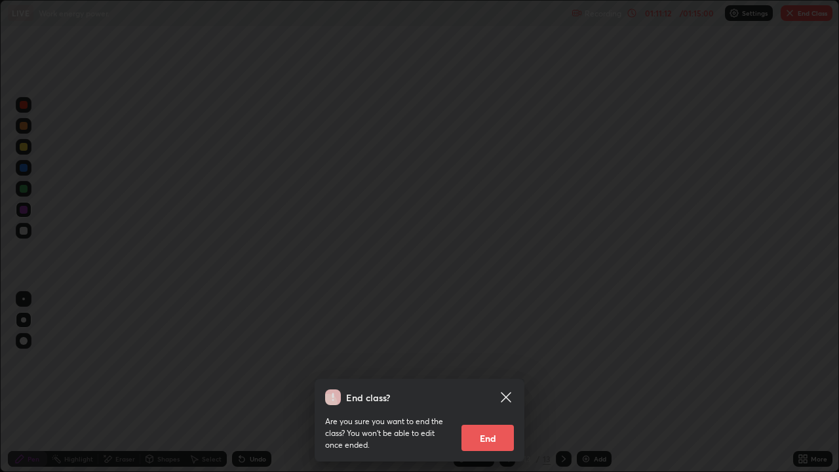
click at [490, 383] on button "End" at bounding box center [487, 438] width 52 height 26
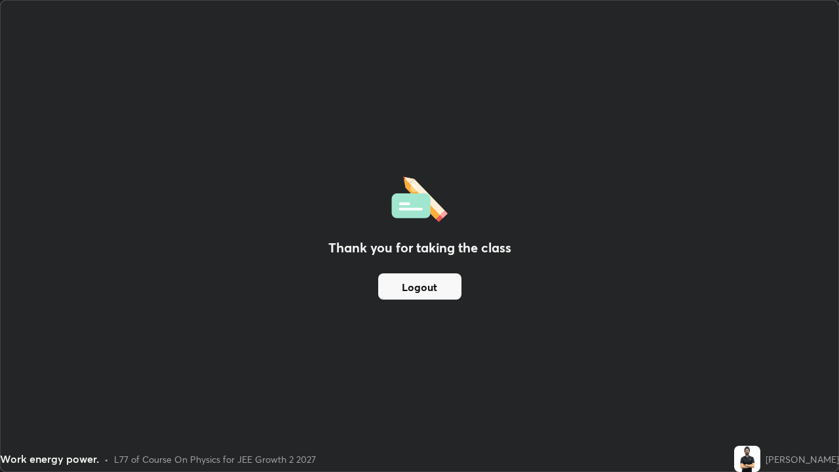
click at [429, 283] on button "Logout" at bounding box center [419, 286] width 83 height 26
